Goal: Task Accomplishment & Management: Use online tool/utility

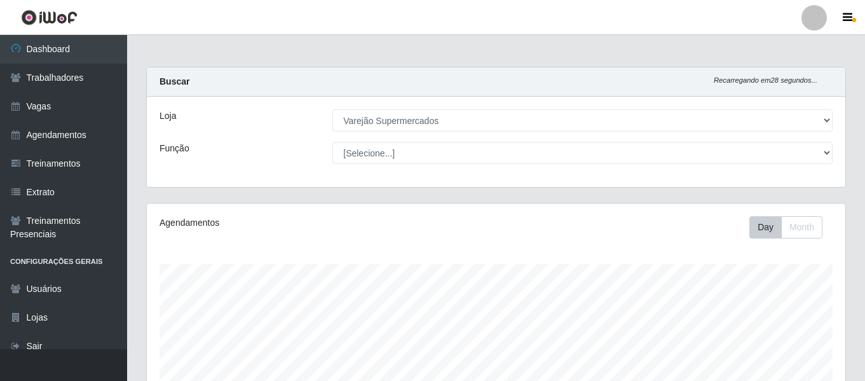
select select "237"
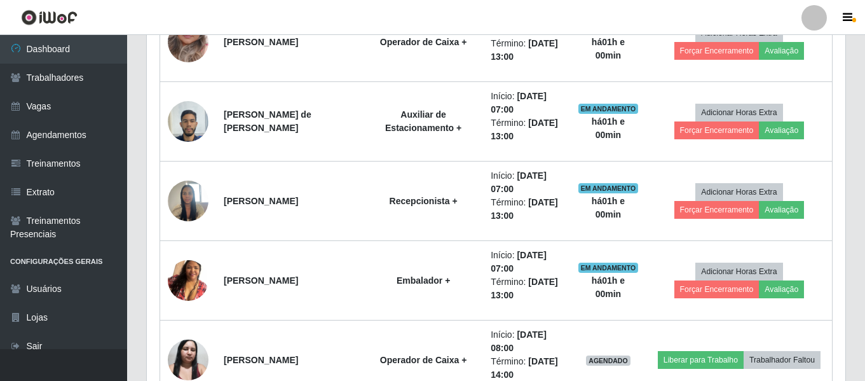
scroll to position [682, 0]
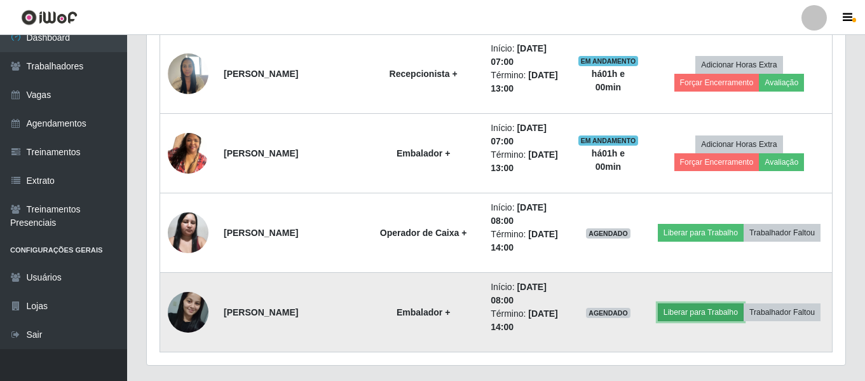
click at [681, 314] on button "Liberar para Trabalho" at bounding box center [701, 312] width 86 height 18
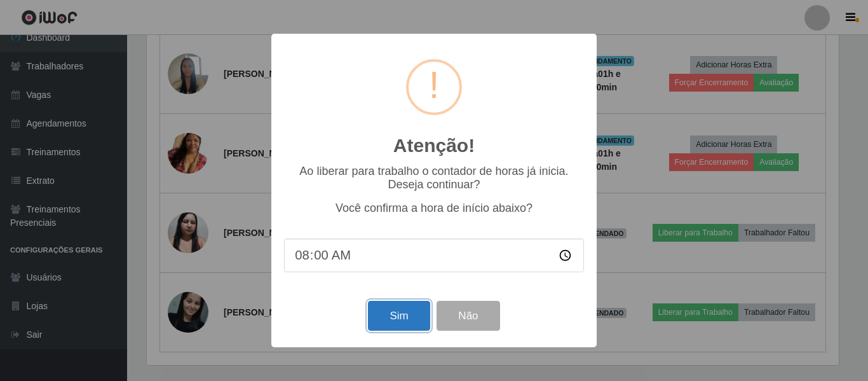
click at [400, 315] on button "Sim" at bounding box center [399, 316] width 62 height 30
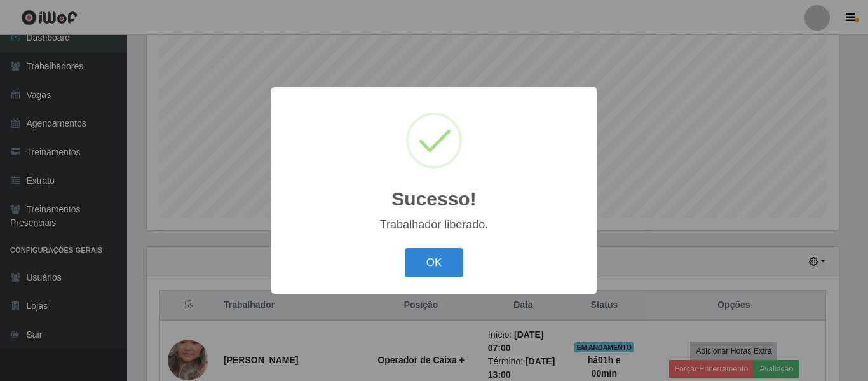
click at [453, 248] on div "OK Cancel" at bounding box center [434, 262] width 300 height 36
click at [431, 268] on button "OK" at bounding box center [434, 263] width 59 height 30
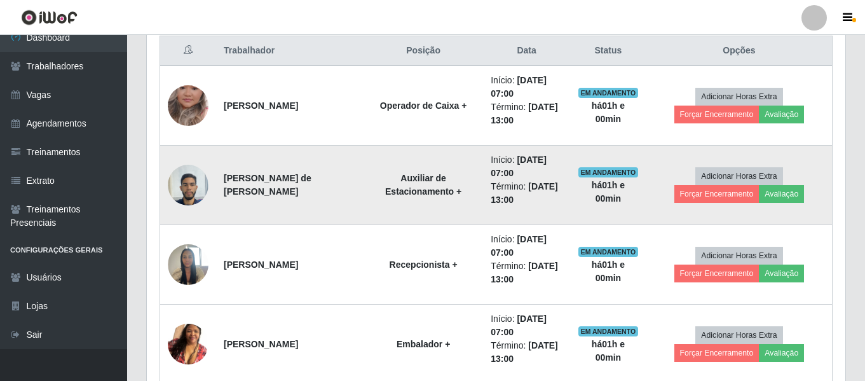
scroll to position [714, 0]
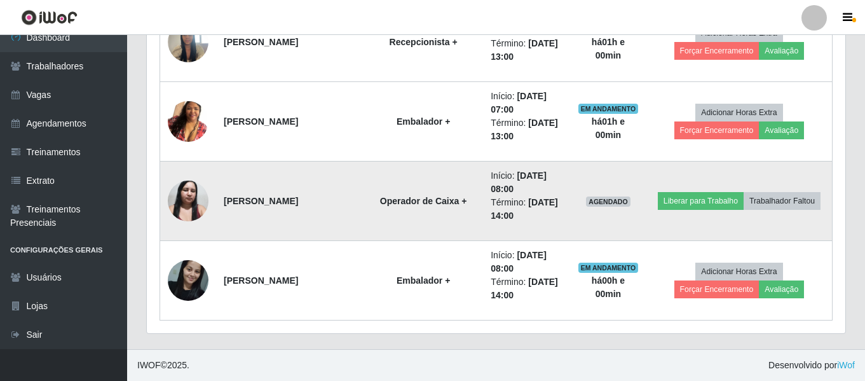
click at [193, 202] on img at bounding box center [188, 201] width 41 height 54
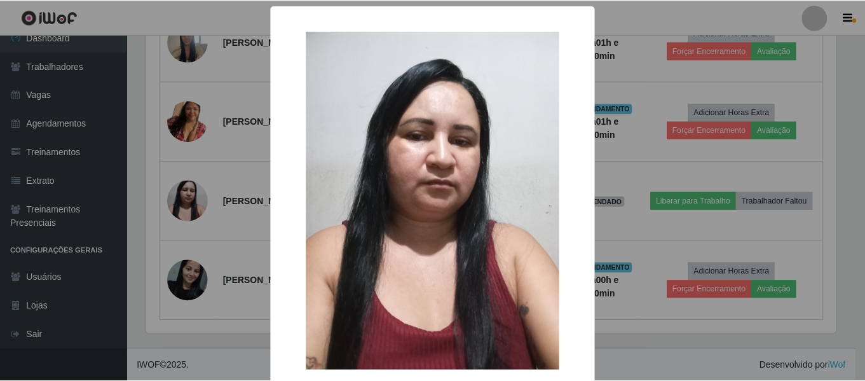
scroll to position [64, 0]
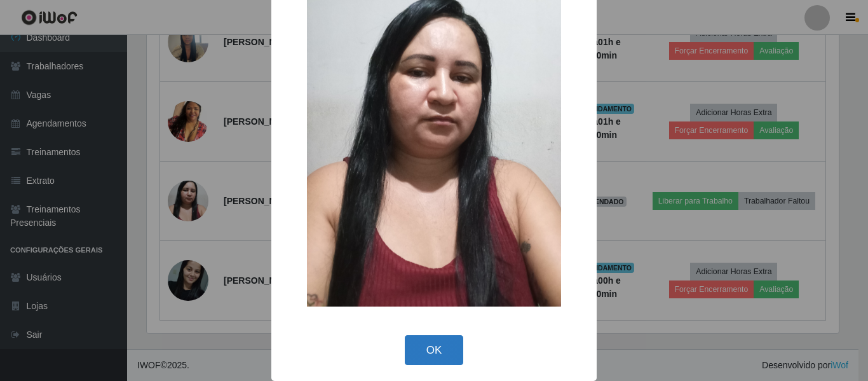
click at [411, 348] on button "OK" at bounding box center [434, 350] width 59 height 30
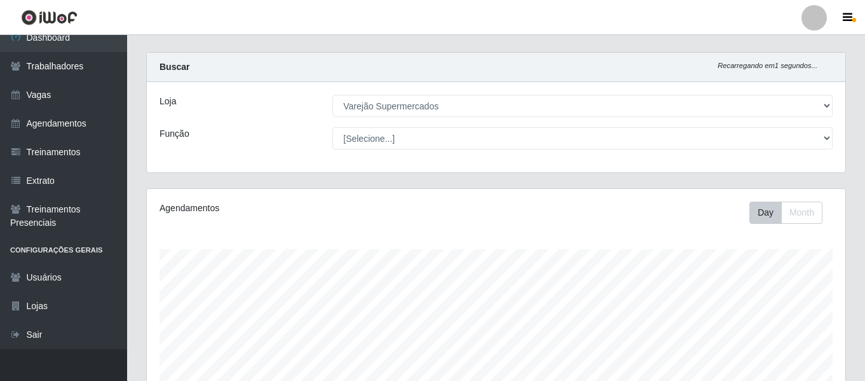
scroll to position [0, 0]
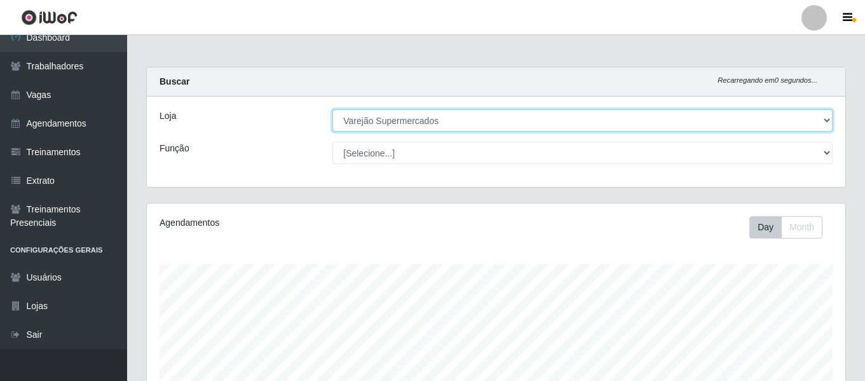
click at [513, 126] on select "[Selecione...] Varejão Supermercados" at bounding box center [582, 120] width 500 height 22
click at [332, 109] on select "[Selecione...] Varejão Supermercados" at bounding box center [582, 120] width 500 height 22
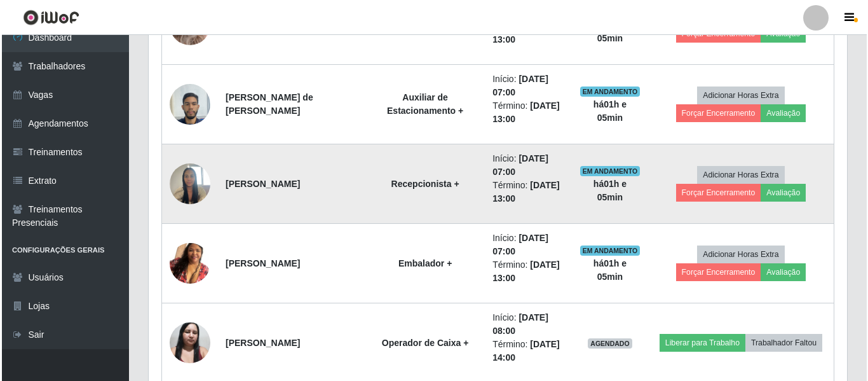
scroll to position [699, 0]
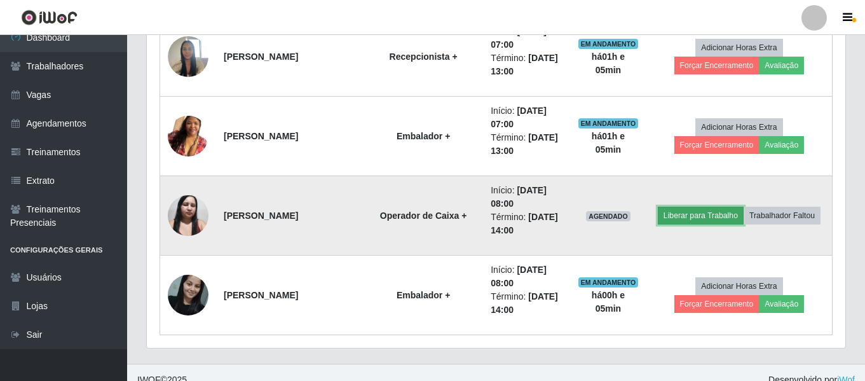
click at [694, 211] on button "Liberar para Trabalho" at bounding box center [701, 216] width 86 height 18
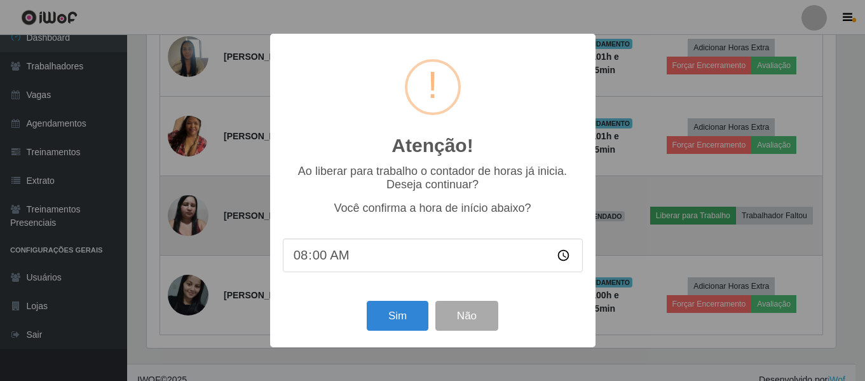
scroll to position [264, 692]
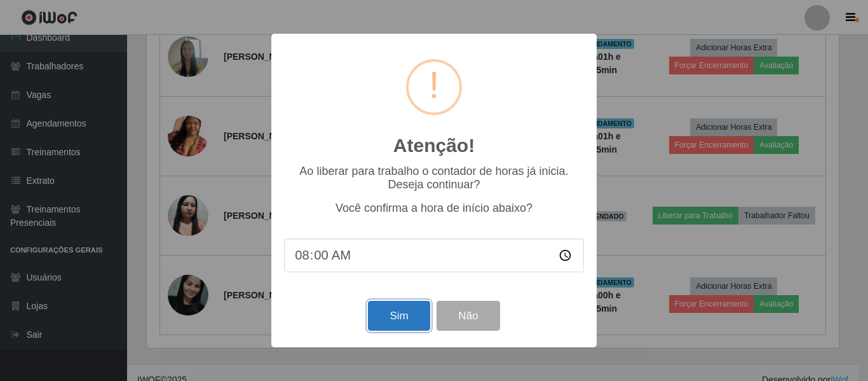
click at [403, 318] on button "Sim" at bounding box center [399, 316] width 62 height 30
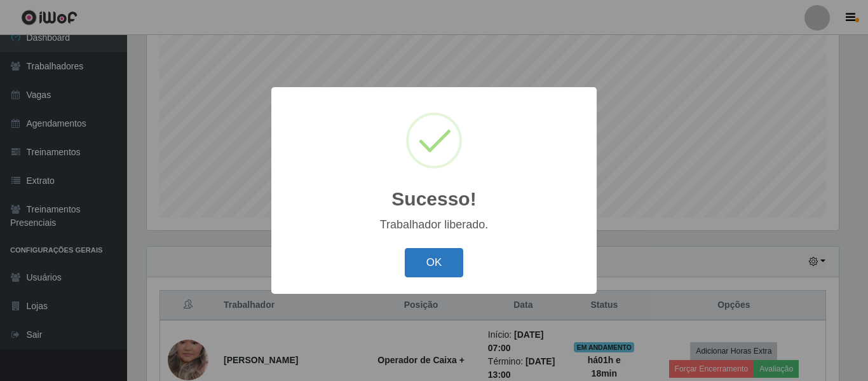
click at [416, 263] on button "OK" at bounding box center [434, 263] width 59 height 30
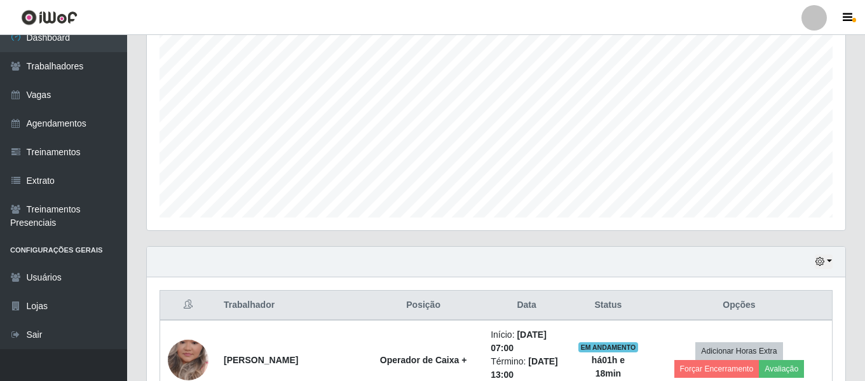
scroll to position [301, 0]
